Goal: Task Accomplishment & Management: Use online tool/utility

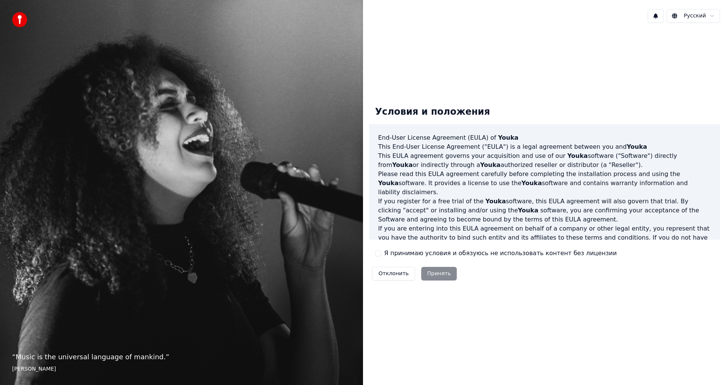
click at [384, 249] on div "Я принимаю условия и обязуюсь не использовать контент без лицензии" at bounding box center [496, 252] width 242 height 9
click at [380, 253] on button "Я принимаю условия и обязуюсь не использовать контент без лицензии" at bounding box center [378, 253] width 6 height 6
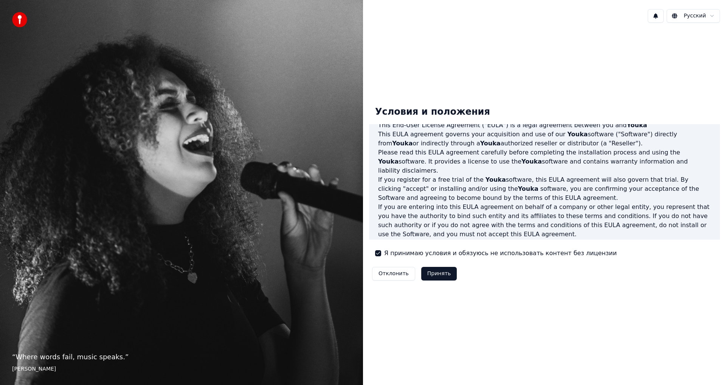
scroll to position [76, 0]
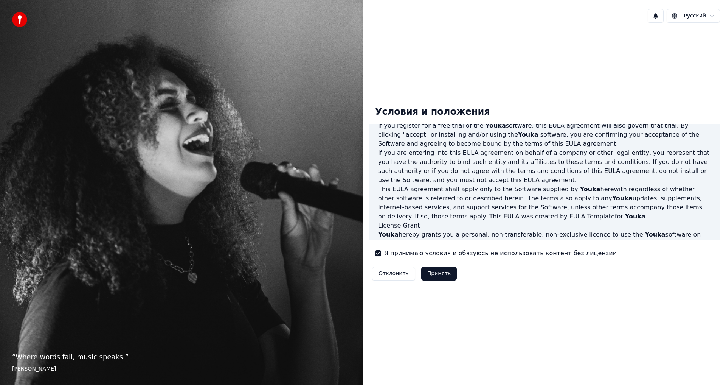
click at [435, 267] on button "Принять" at bounding box center [439, 274] width 36 height 14
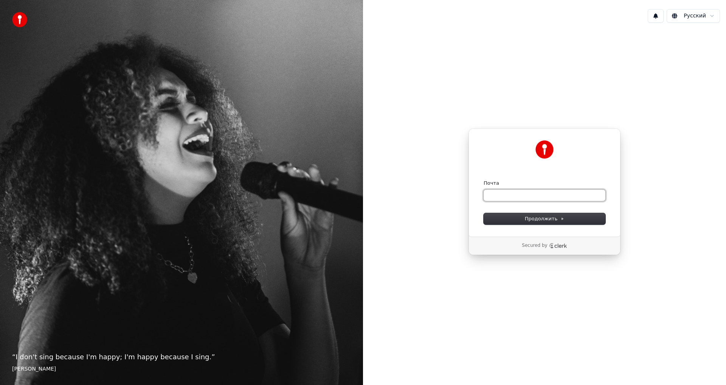
click at [506, 192] on input "Почта" at bounding box center [545, 194] width 122 height 11
click at [506, 193] on input "Почта" at bounding box center [545, 194] width 122 height 11
click at [532, 200] on input "Почта" at bounding box center [545, 194] width 122 height 11
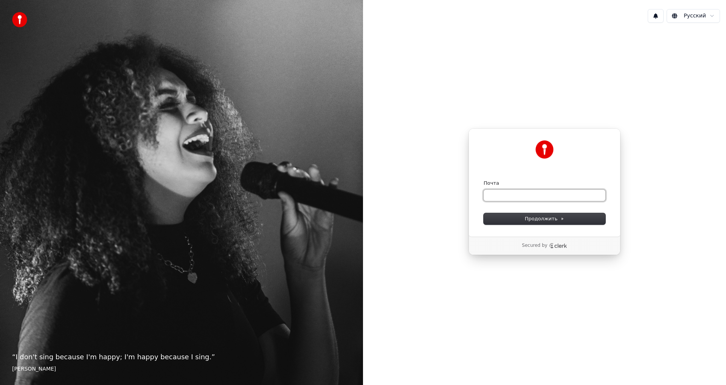
click at [532, 200] on input "Почта" at bounding box center [545, 194] width 122 height 11
click at [531, 200] on input "Почта" at bounding box center [545, 194] width 122 height 11
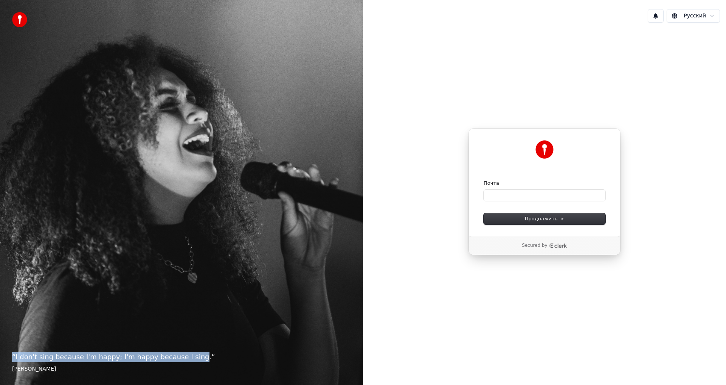
drag, startPoint x: 183, startPoint y: 360, endPoint x: 0, endPoint y: 141, distance: 285.9
click at [0, 191] on div "“ I don't sing because I'm happy; I'm happy because I sing. ” William James" at bounding box center [181, 192] width 363 height 385
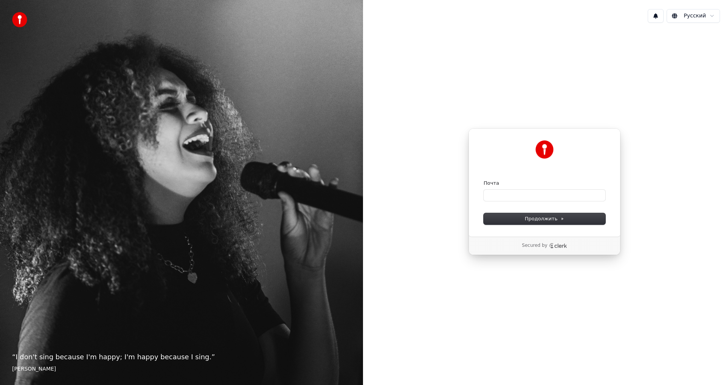
drag, startPoint x: 25, startPoint y: 50, endPoint x: 15, endPoint y: 25, distance: 26.5
click at [24, 43] on div "“ I don't sing because I'm happy; I'm happy because I sing. ” William James" at bounding box center [181, 192] width 363 height 385
drag, startPoint x: 138, startPoint y: 312, endPoint x: 140, endPoint y: 308, distance: 5.1
click at [140, 309] on div "“ I don't sing because I'm happy; I'm happy because I sing. ” William James" at bounding box center [181, 192] width 363 height 385
click at [511, 197] on input "Почта" at bounding box center [545, 194] width 122 height 11
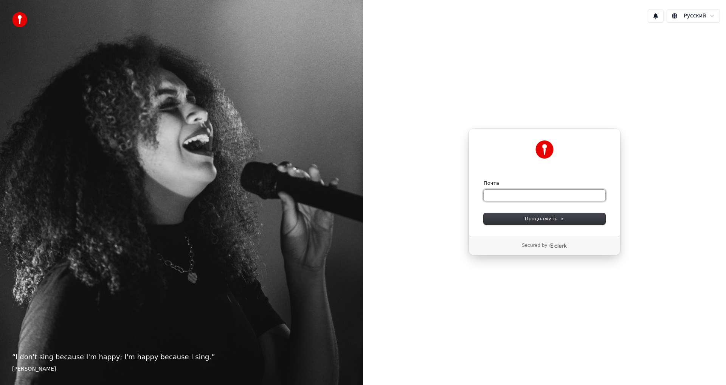
click at [511, 197] on input "Почта" at bounding box center [545, 194] width 122 height 11
drag, startPoint x: 511, startPoint y: 197, endPoint x: 498, endPoint y: 213, distance: 19.9
click at [500, 205] on form "Почта Продолжить" at bounding box center [545, 202] width 122 height 45
drag, startPoint x: 534, startPoint y: 243, endPoint x: 573, endPoint y: 254, distance: 40.7
click at [573, 251] on div "Secured by" at bounding box center [544, 245] width 151 height 18
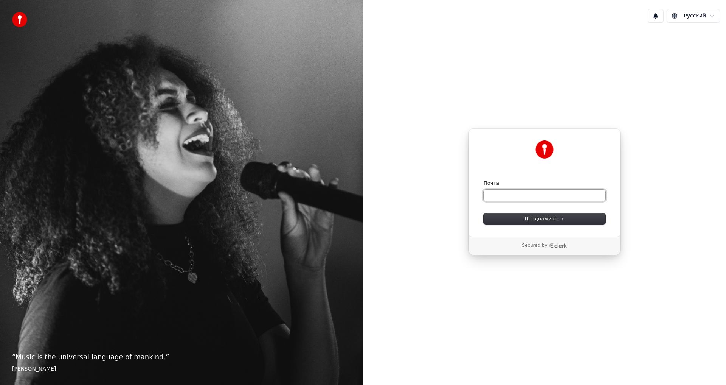
click at [555, 193] on input "Почта" at bounding box center [545, 194] width 122 height 11
click at [548, 216] on span "Продолжить" at bounding box center [545, 218] width 40 height 7
type input "**********"
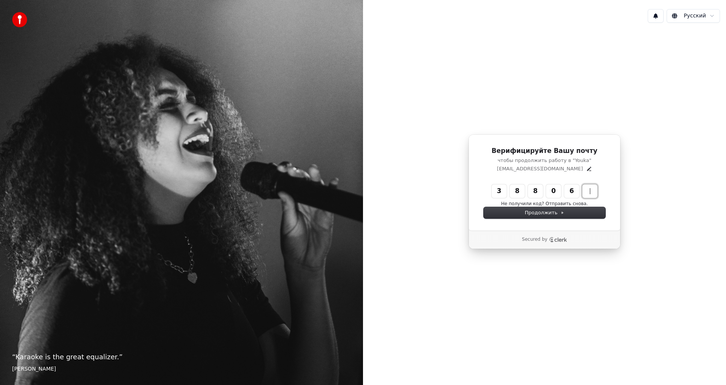
type input "******"
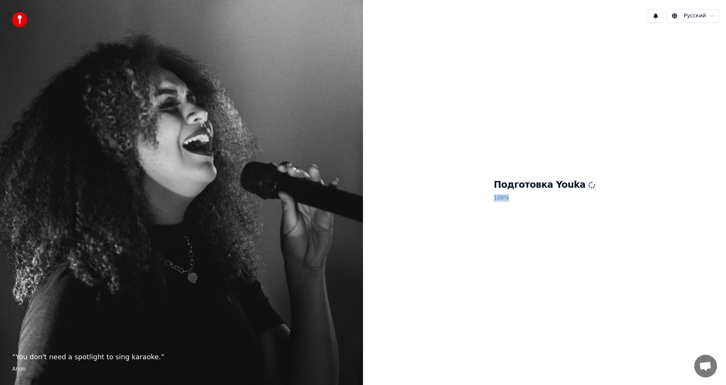
drag, startPoint x: 559, startPoint y: 193, endPoint x: 479, endPoint y: 197, distance: 80.3
click at [479, 197] on div "Подготовка Youka 100 %" at bounding box center [544, 192] width 363 height 326
click at [469, 252] on div "Подготовка Youka 100 %" at bounding box center [544, 192] width 363 height 326
drag, startPoint x: 534, startPoint y: 197, endPoint x: 549, endPoint y: 191, distance: 16.1
click at [549, 191] on p "100 %" at bounding box center [545, 198] width 102 height 14
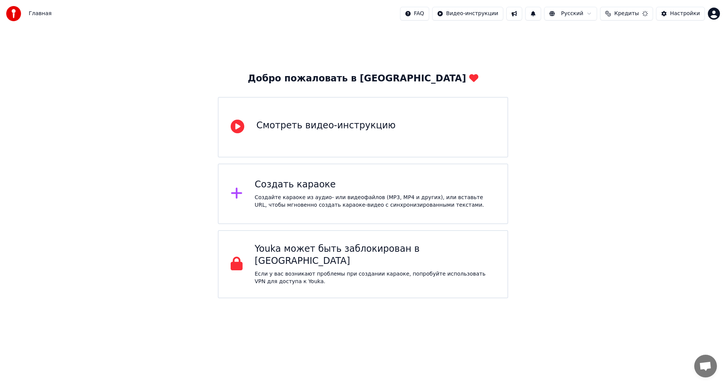
drag, startPoint x: 563, startPoint y: 189, endPoint x: 481, endPoint y: 191, distance: 82.1
click at [642, 217] on div "Добро пожаловать в Youka Смотреть видео-инструкцию Создать караоке Создайте кар…" at bounding box center [363, 162] width 726 height 271
drag, startPoint x: 364, startPoint y: 76, endPoint x: 14, endPoint y: 3, distance: 357.8
click at [45, 12] on div "Главная FAQ Видео-инструкции Русский Кредиты 15 Настройки Добро пожаловать в Yo…" at bounding box center [363, 149] width 726 height 298
click at [12, 12] on img at bounding box center [13, 13] width 15 height 15
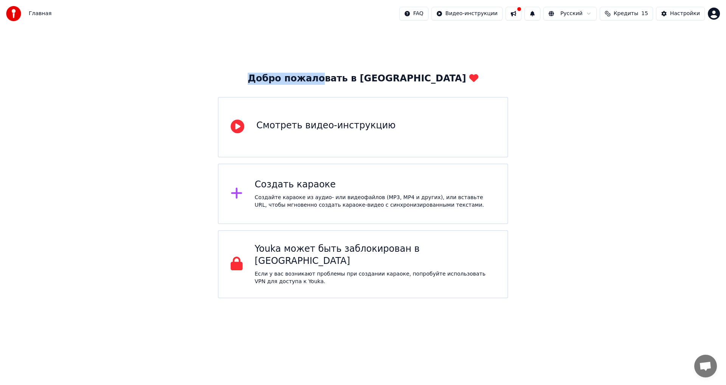
click at [486, 11] on html "Главная FAQ Видео-инструкции Русский Кредиты 15 Настройки Добро пожаловать в Yo…" at bounding box center [363, 149] width 726 height 298
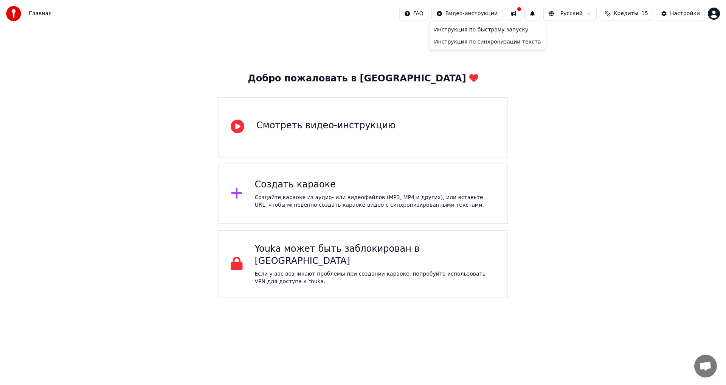
click at [491, 12] on html "Главная FAQ Видео-инструкции Русский Кредиты 15 Настройки Добро пожаловать в Yo…" at bounding box center [363, 149] width 726 height 298
click at [303, 183] on div "Создать караоке" at bounding box center [375, 185] width 241 height 12
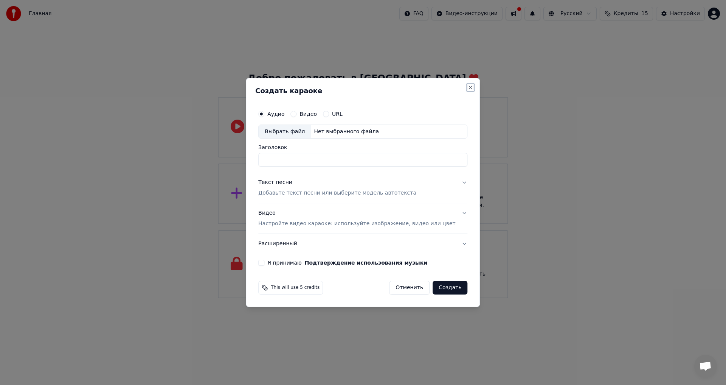
click at [468, 85] on button "Close" at bounding box center [471, 87] width 6 height 6
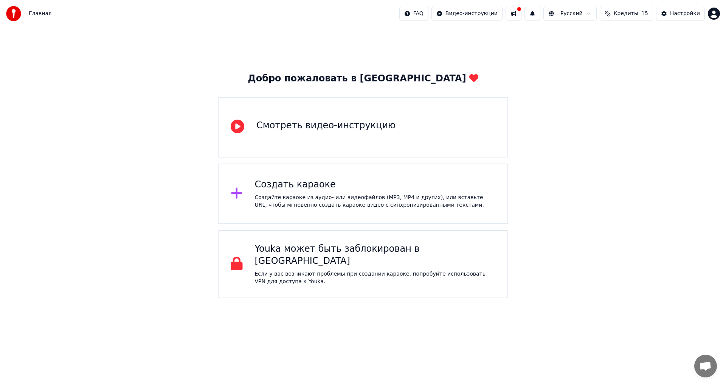
click at [16, 11] on img at bounding box center [13, 13] width 15 height 15
drag, startPoint x: 39, startPoint y: 13, endPoint x: 16, endPoint y: 18, distance: 23.6
click at [30, 16] on span "Главная" at bounding box center [40, 14] width 23 height 8
click at [5, 19] on div "Главная FAQ Видео-инструкции Русский Кредиты 15 Настройки" at bounding box center [363, 13] width 726 height 27
click at [11, 19] on img at bounding box center [13, 13] width 15 height 15
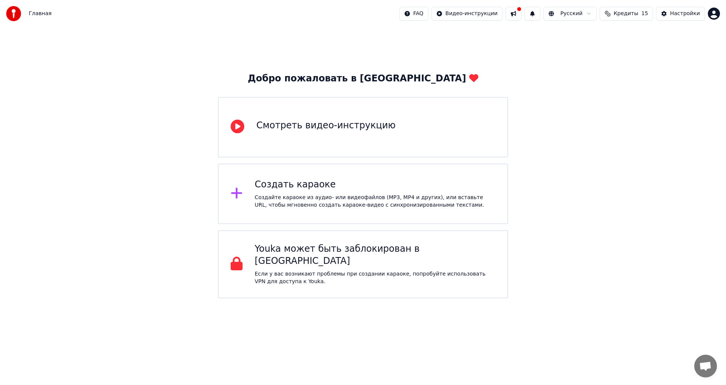
click at [11, 16] on img at bounding box center [13, 13] width 15 height 15
click at [319, 186] on div "Создать караоке" at bounding box center [375, 185] width 241 height 12
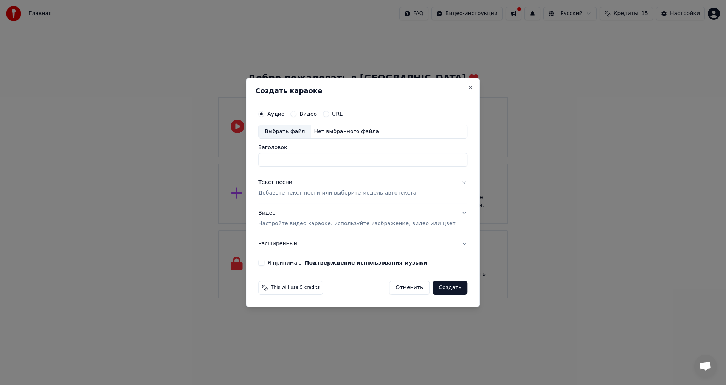
drag, startPoint x: 342, startPoint y: 161, endPoint x: 270, endPoint y: 158, distance: 72.3
click at [271, 159] on input "Заголовок" at bounding box center [362, 160] width 209 height 14
click at [468, 88] on button "Close" at bounding box center [471, 87] width 6 height 6
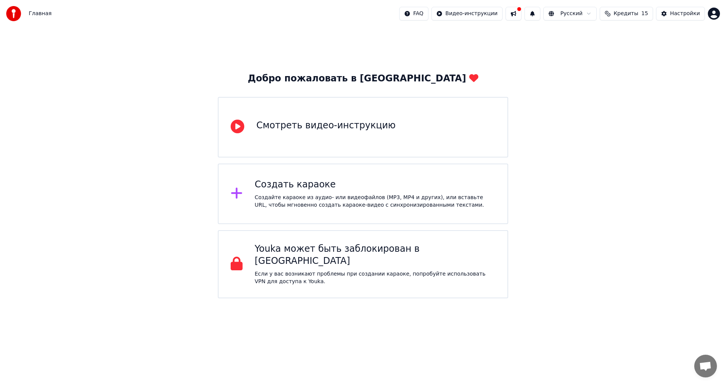
click at [304, 254] on div "Youka может быть заблокирован в России" at bounding box center [375, 255] width 241 height 24
